Goal: Information Seeking & Learning: Learn about a topic

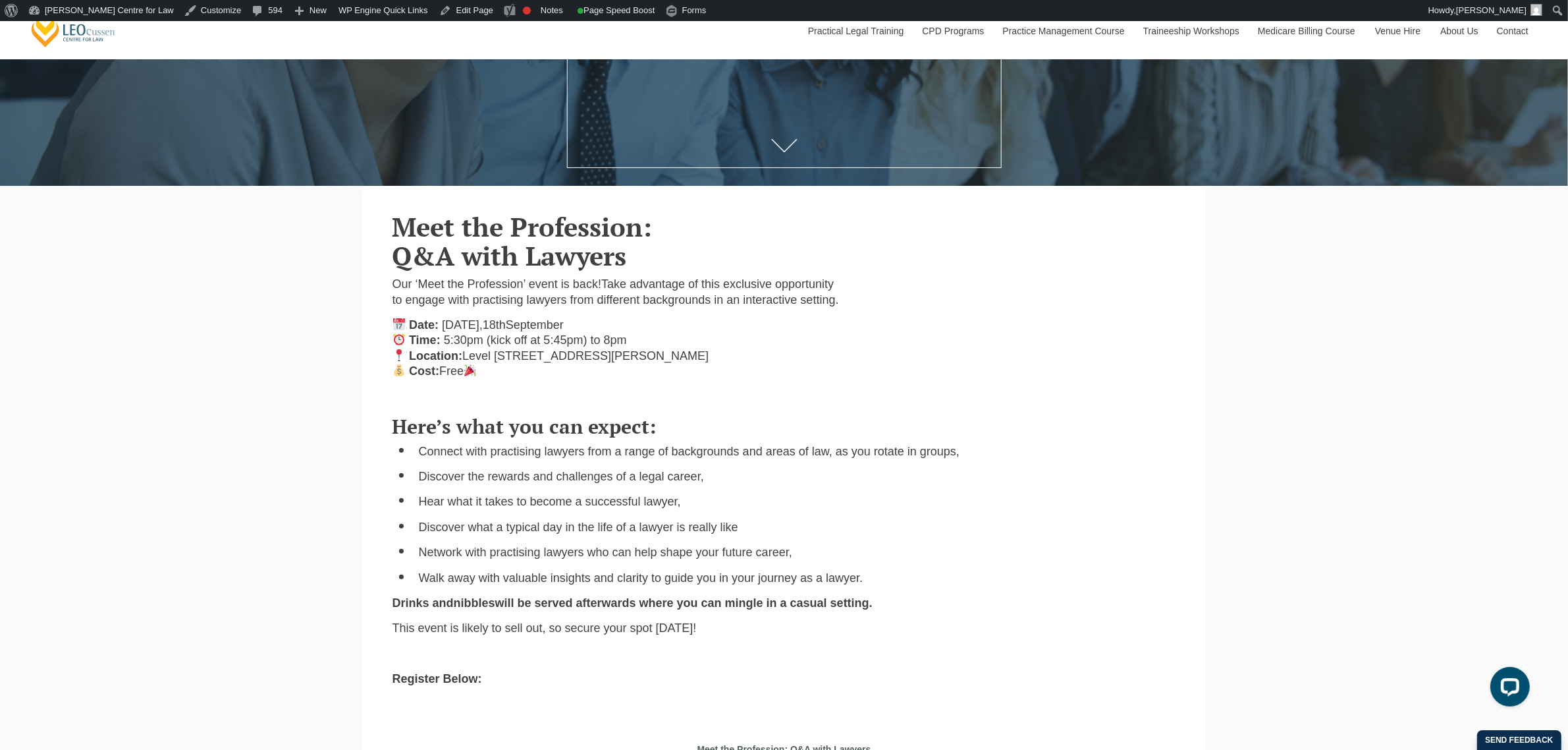
scroll to position [412, 0]
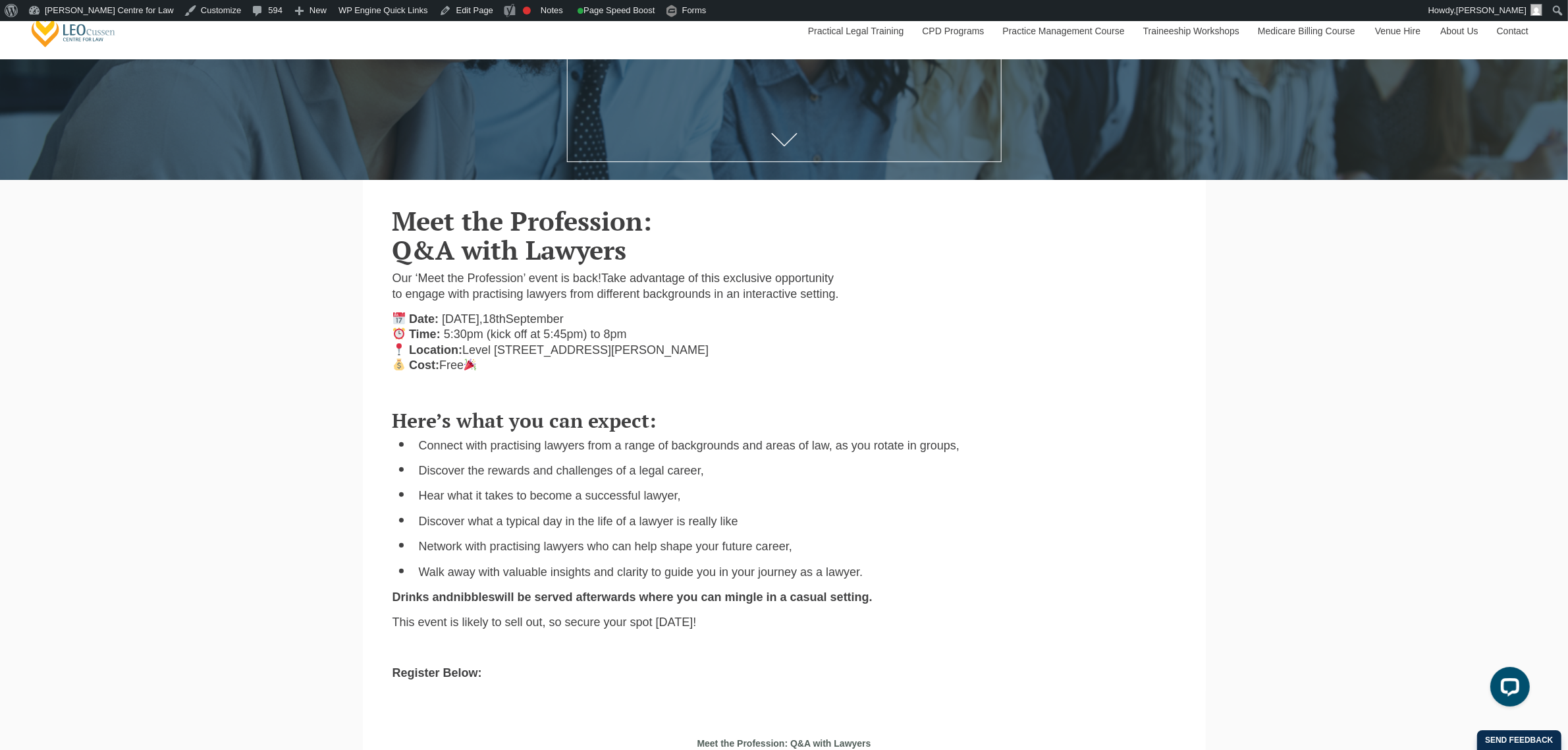
drag, startPoint x: 603, startPoint y: 281, endPoint x: 642, endPoint y: 308, distance: 47.4
click at [642, 302] on p "Our ‘Meet the Profession’ event is back! Take advantage of this exclusive oppor…" at bounding box center [617, 286] width 449 height 31
copy span "Take advantage of this exclusive opportunity to engage with practising lawyers …"
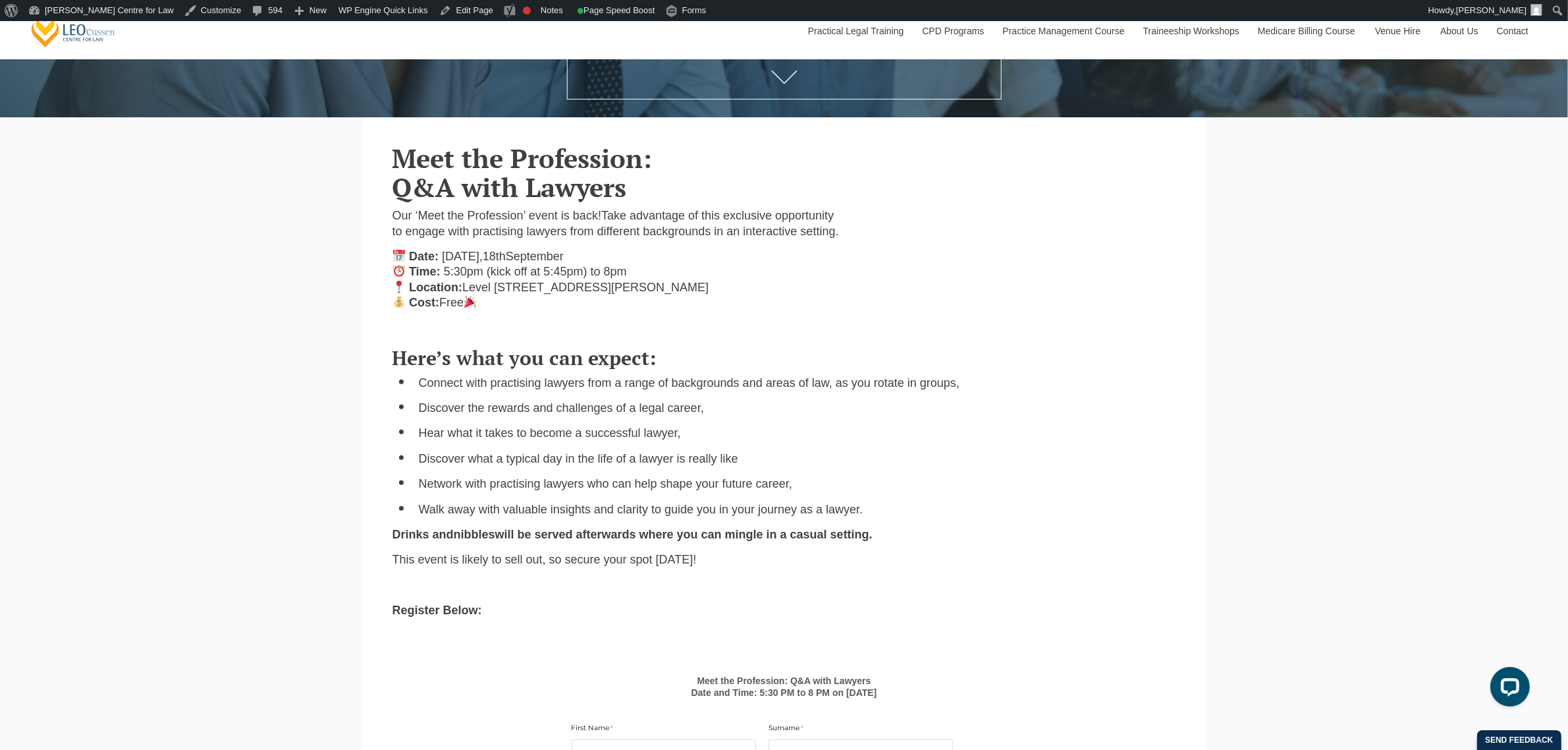
scroll to position [494, 0]
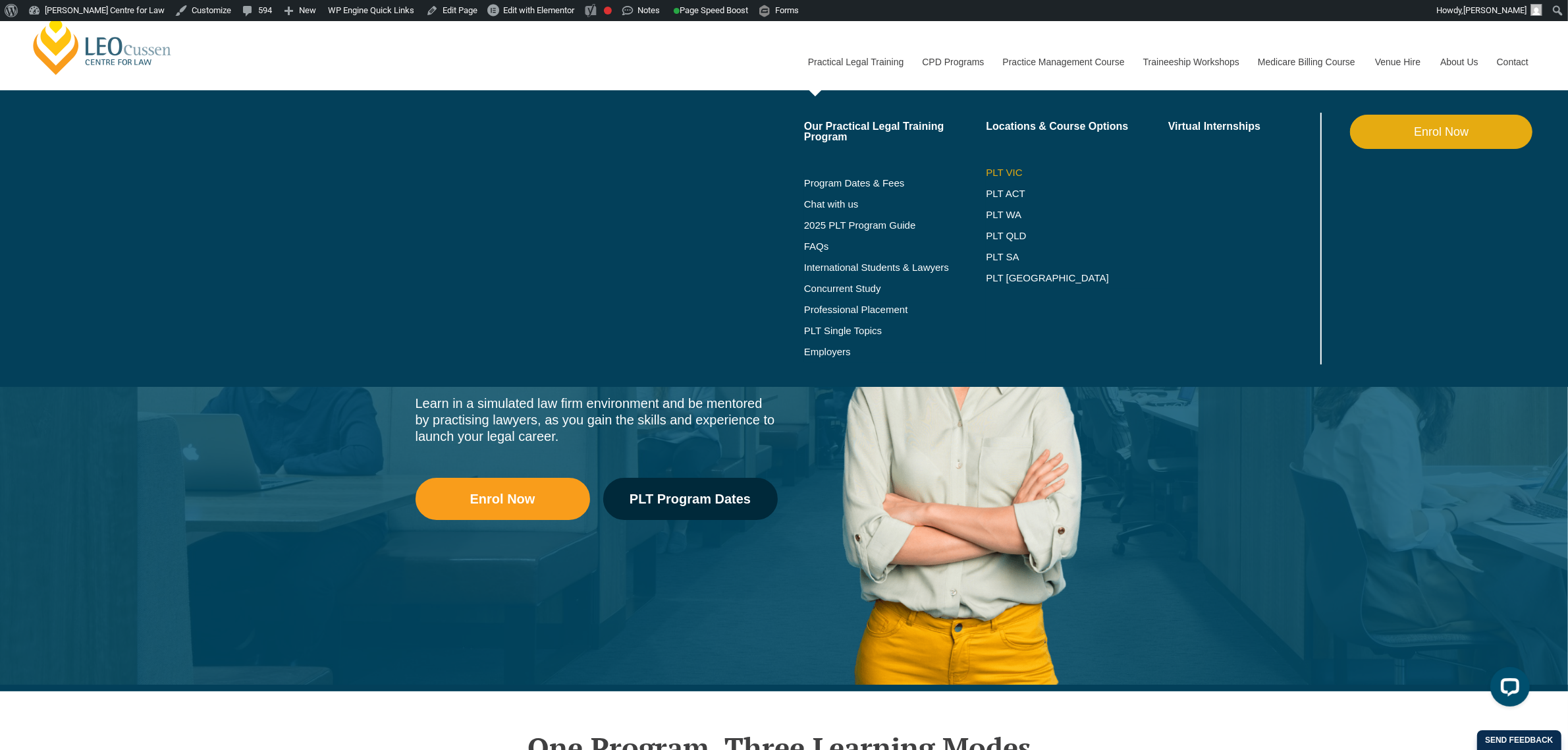
click at [1006, 171] on link "PLT VIC" at bounding box center [1077, 173] width 182 height 11
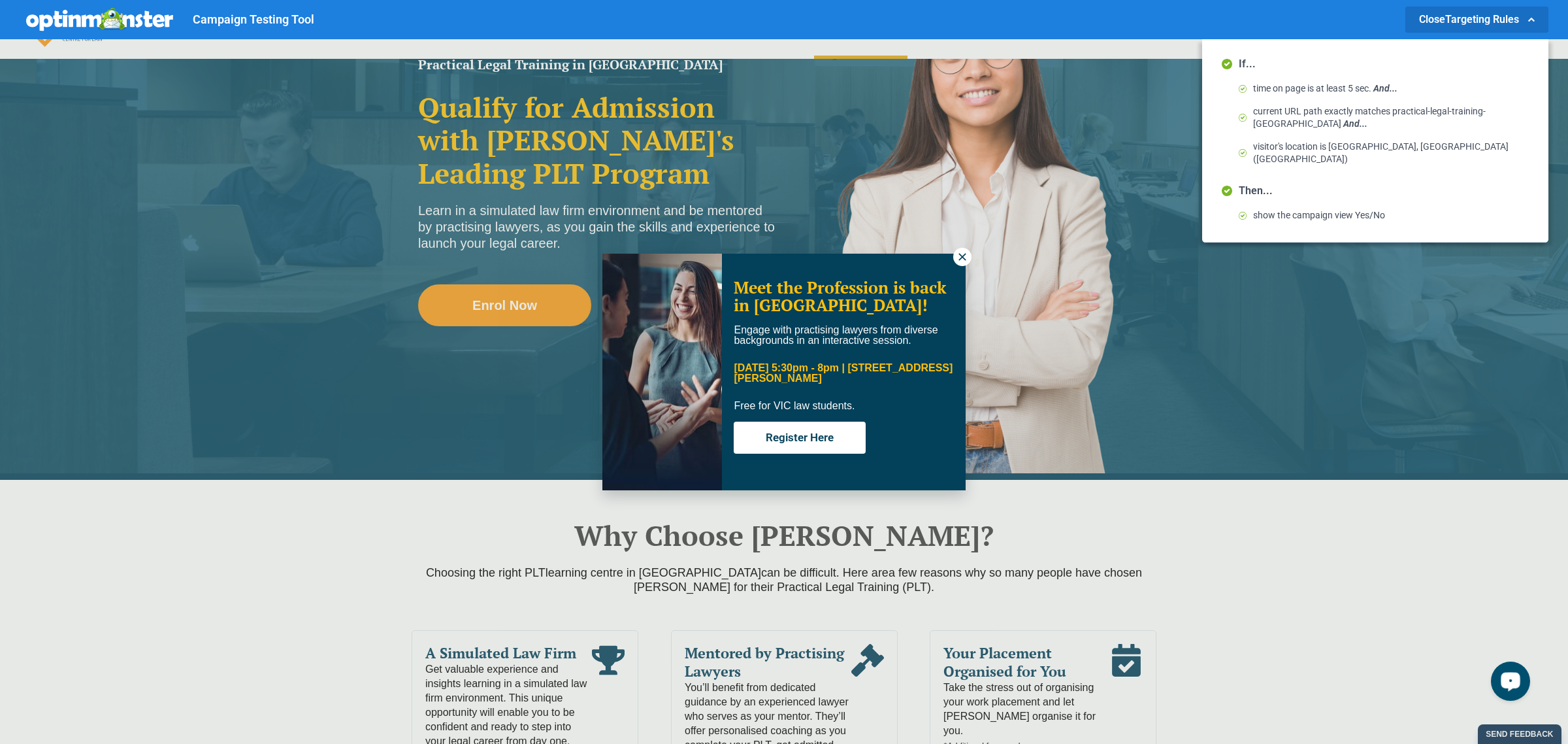
click at [955, 258] on button at bounding box center [962, 257] width 19 height 19
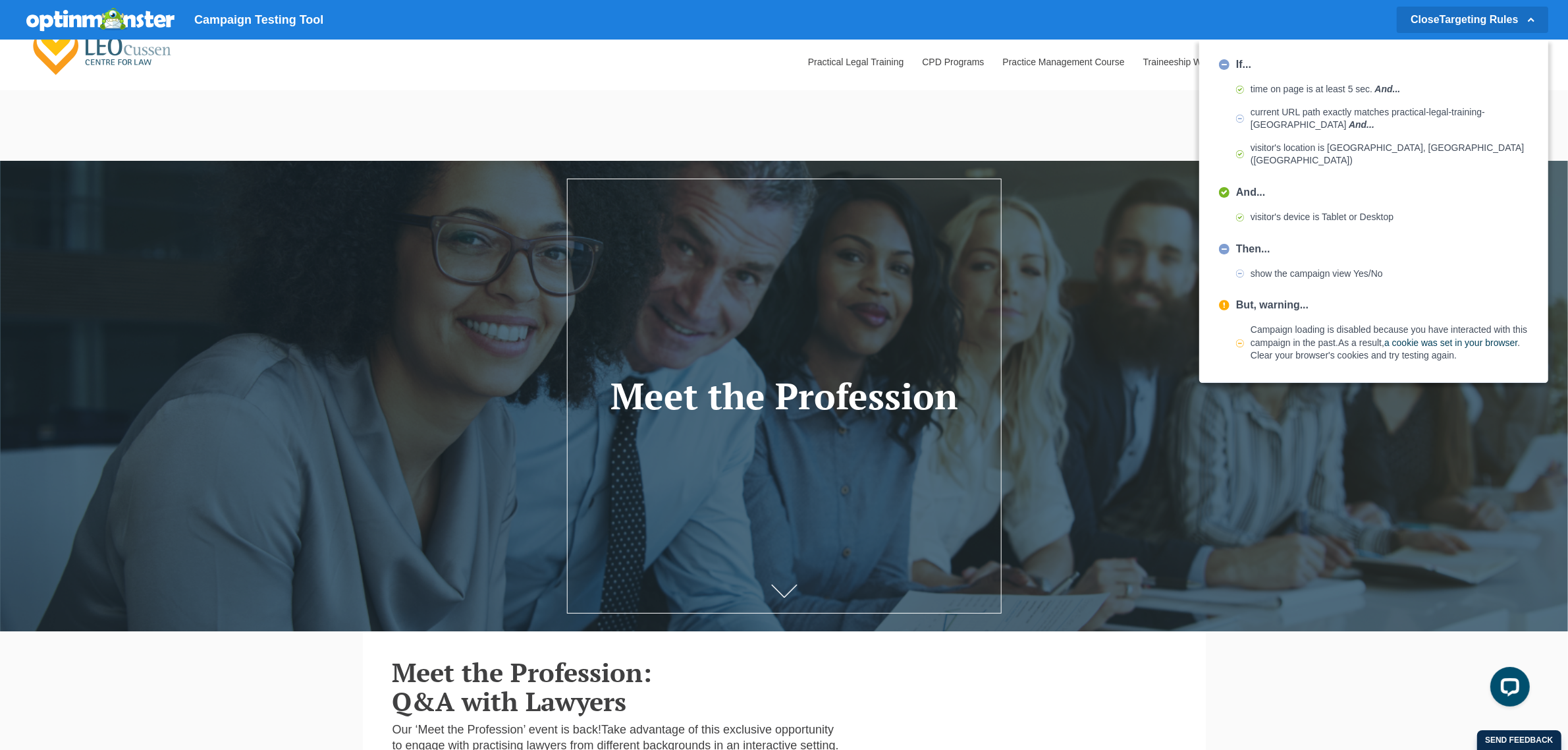
click at [1346, 115] on span "current URL path exactly matches practical-legal-training-vic And ..." at bounding box center [1389, 119] width 278 height 26
click at [1344, 111] on span "current URL path exactly matches practical-legal-training-vic And ..." at bounding box center [1389, 119] width 278 height 26
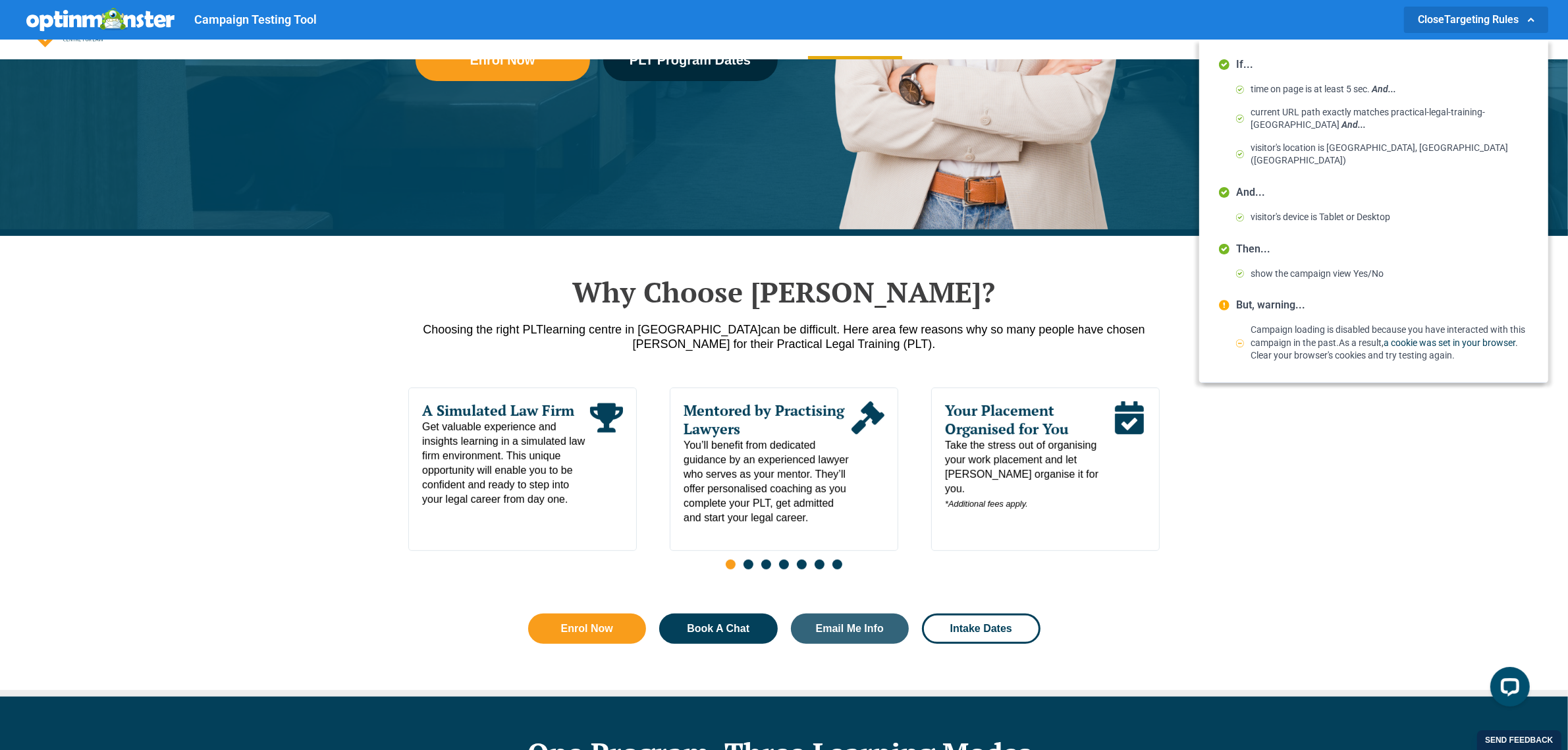
scroll to position [494, 0]
